Goal: Information Seeking & Learning: Learn about a topic

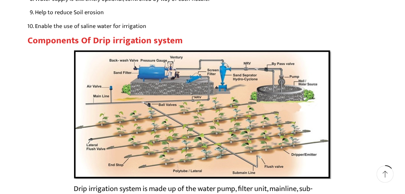
scroll to position [1276, 0]
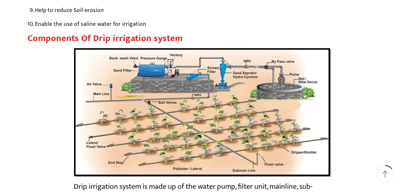
click at [192, 142] on img at bounding box center [203, 111] width 258 height 129
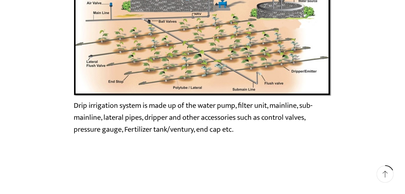
scroll to position [1525, 0]
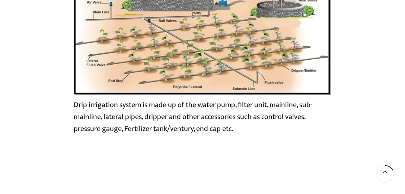
drag, startPoint x: 233, startPoint y: 130, endPoint x: 228, endPoint y: 131, distance: 4.5
click at [233, 130] on figcaption "Drip irrigation system is made up of the water pump, filter unit, mainline, sub…" at bounding box center [203, 117] width 258 height 36
drag, startPoint x: 74, startPoint y: 106, endPoint x: 234, endPoint y: 127, distance: 161.1
click at [234, 127] on figcaption "Drip irrigation system is made up of the water pump, filter unit, mainline, sub…" at bounding box center [203, 117] width 258 height 36
copy figcaption "Drip irrigation system is made up of the water pump, filter unit, mainline, sub…"
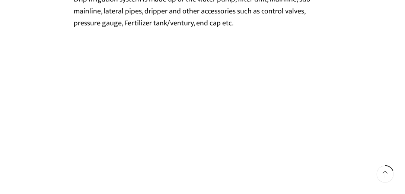
scroll to position [1596, 0]
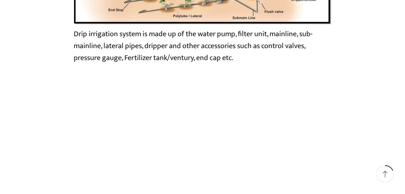
copy figcaption "Drip irrigation system is made up of the water pump, filter unit, mainline, sub…"
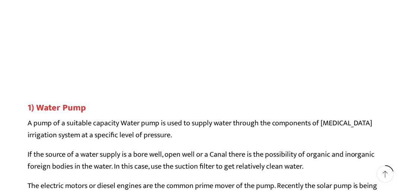
scroll to position [1773, 0]
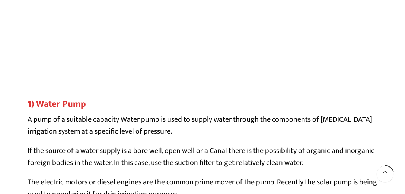
click at [267, 126] on p "A pump of a suitable capacity Water pump is used to supply water through the co…" at bounding box center [203, 126] width 350 height 24
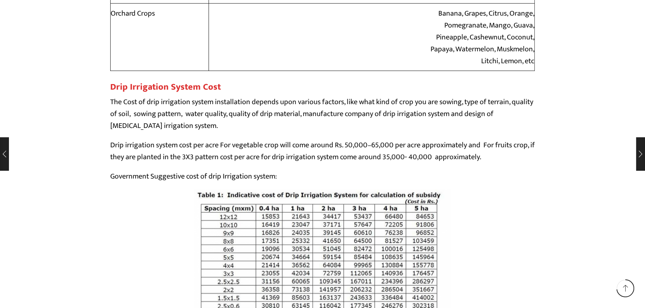
scroll to position [5948, 0]
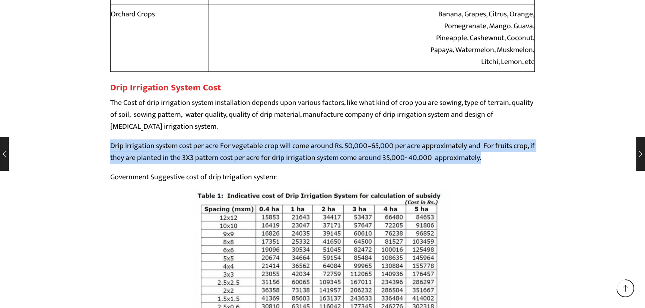
drag, startPoint x: 111, startPoint y: 145, endPoint x: 488, endPoint y: 157, distance: 377.0
click at [405, 157] on p "Drip irrigation system cost per acre For vegetable crop will come around Rs. 50…" at bounding box center [322, 152] width 424 height 24
copy p "Drip irrigation system cost per acre For vegetable crop will come around Rs. 50…"
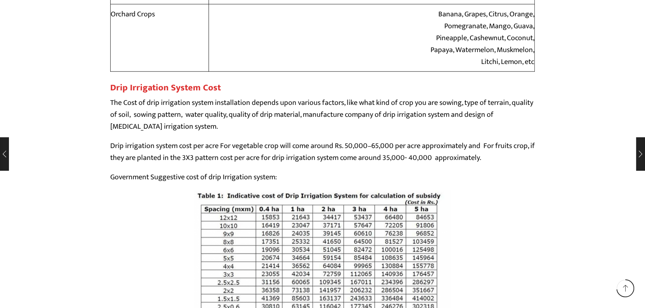
click at [175, 117] on p "The Cost of drip irrigation system installation depends upon various factors, l…" at bounding box center [322, 115] width 424 height 36
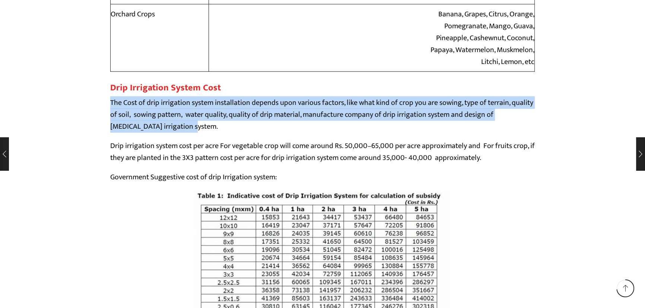
drag, startPoint x: 111, startPoint y: 102, endPoint x: 172, endPoint y: 130, distance: 67.6
click at [172, 130] on p "The Cost of drip irrigation system installation depends upon various factors, l…" at bounding box center [322, 115] width 424 height 36
copy p "The Cost of drip irrigation system installation depends upon various factors, l…"
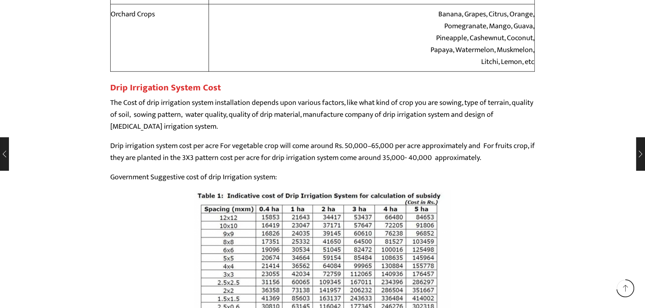
click at [405, 193] on div at bounding box center [322, 265] width 424 height 149
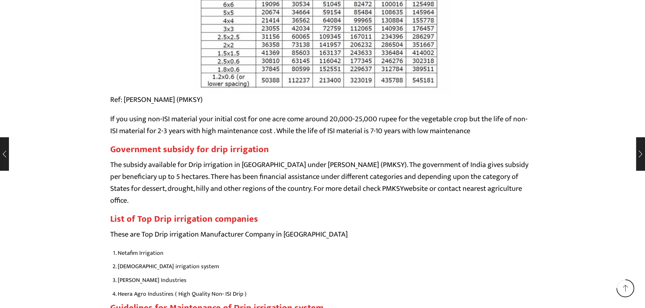
scroll to position [6229, 0]
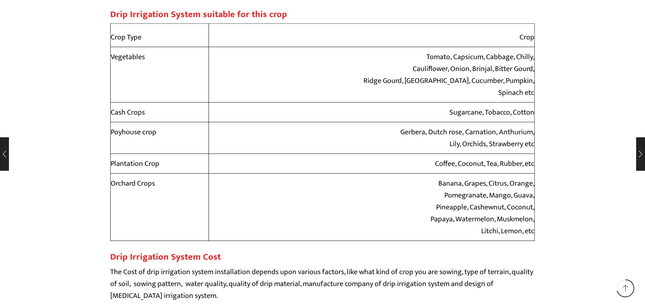
scroll to position [5778, 0]
click at [394, 193] on td "Banana, Grapes, Citrus, Orange, Pomegranate, Mango, Guava, Pineapple, Cashewnut…" at bounding box center [372, 207] width 326 height 67
click at [405, 193] on td "Banana, Grapes, Citrus, Orange, Pomegranate, Mango, Guava, Pineapple, Cashewnut…" at bounding box center [372, 207] width 326 height 67
drag, startPoint x: 107, startPoint y: 24, endPoint x: 524, endPoint y: 243, distance: 471.5
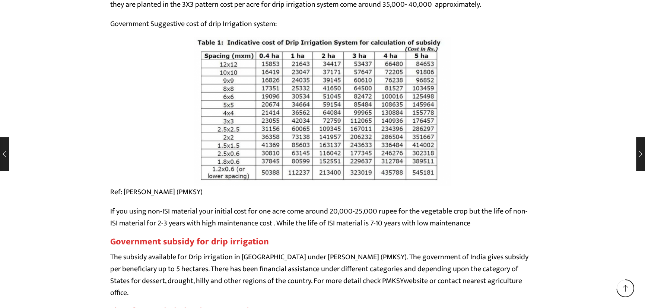
scroll to position [6229, 0]
